Goal: Find specific page/section: Find specific page/section

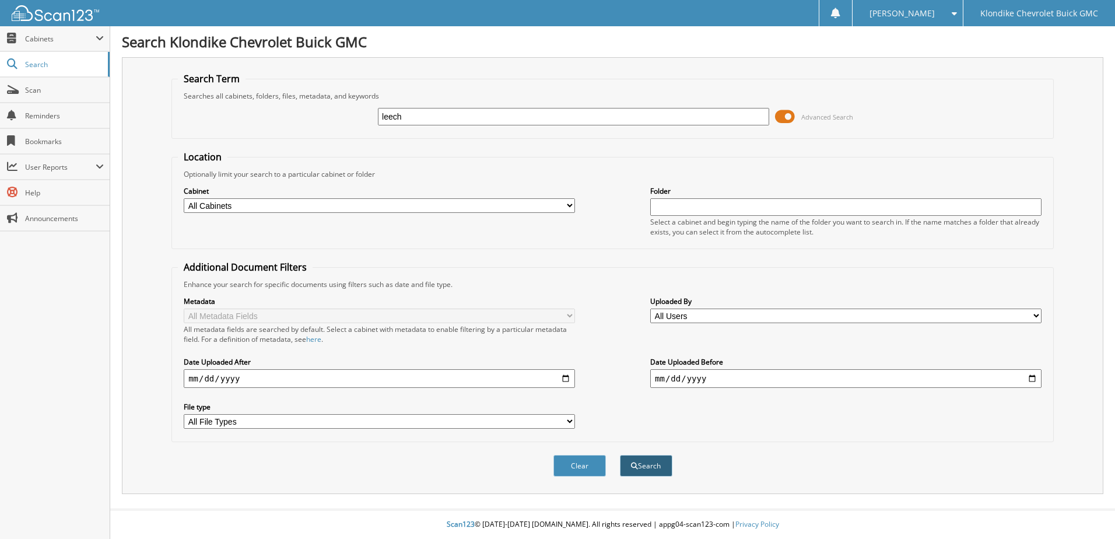
type input "leech"
click at [647, 462] on button "Search" at bounding box center [646, 466] width 52 height 22
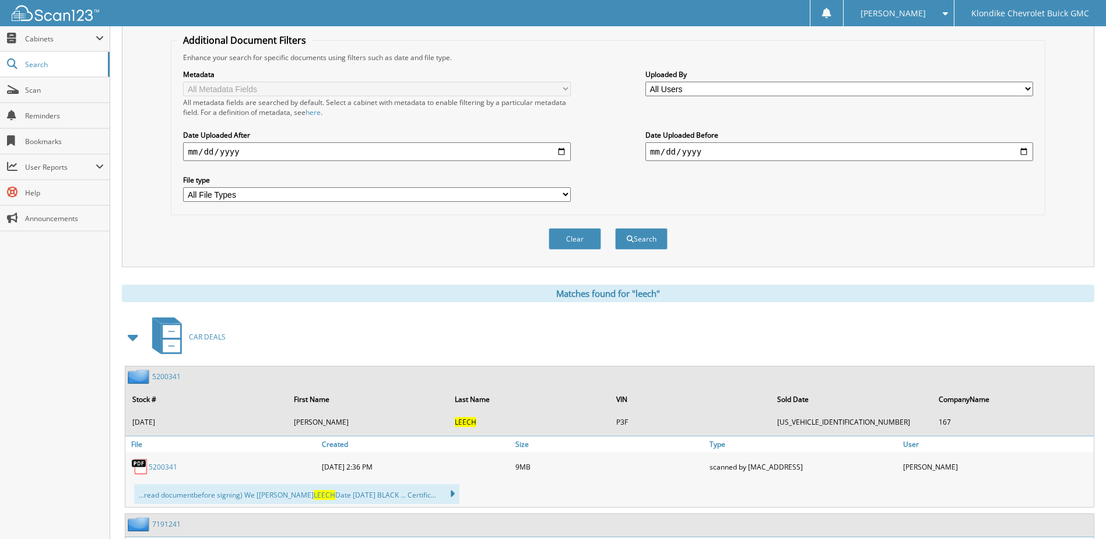
scroll to position [233, 0]
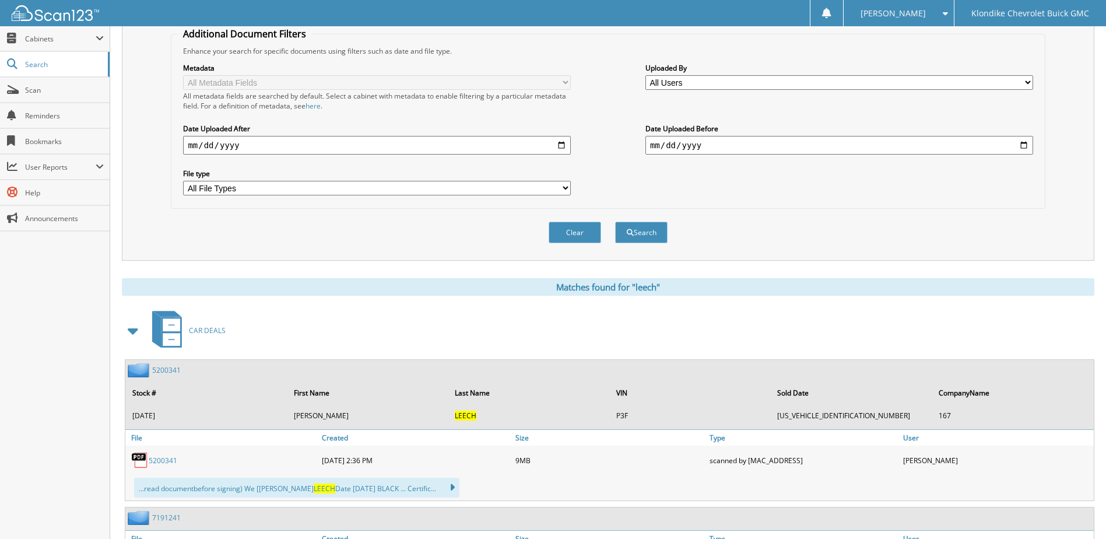
click at [176, 373] on link "5200341" at bounding box center [166, 370] width 29 height 10
